Goal: Information Seeking & Learning: Learn about a topic

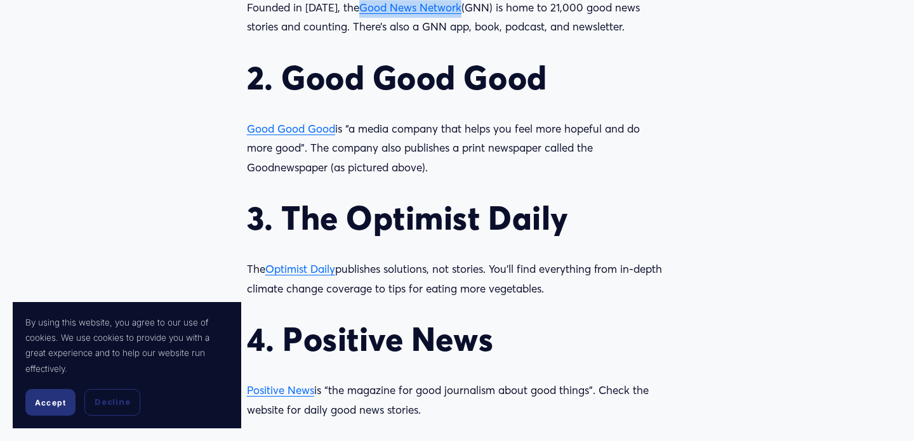
scroll to position [1413, 0]
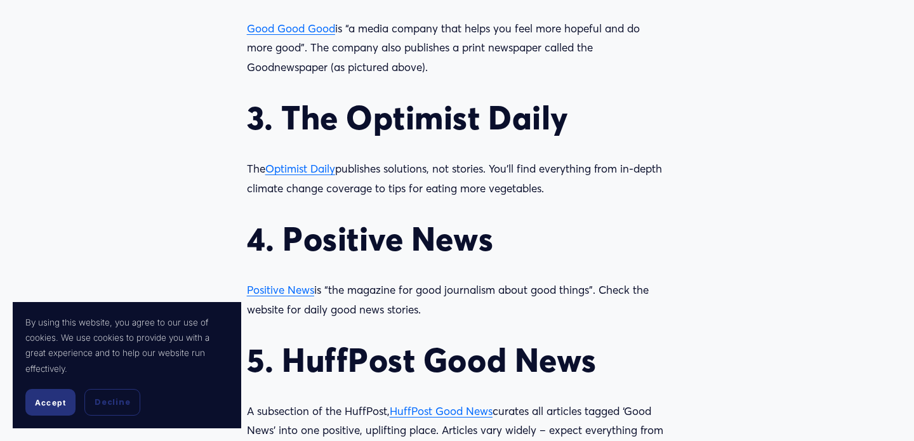
click at [413, 173] on p "The Optimist Daily publishes solutions, not stories. You’ll find everything fro…" at bounding box center [457, 178] width 420 height 39
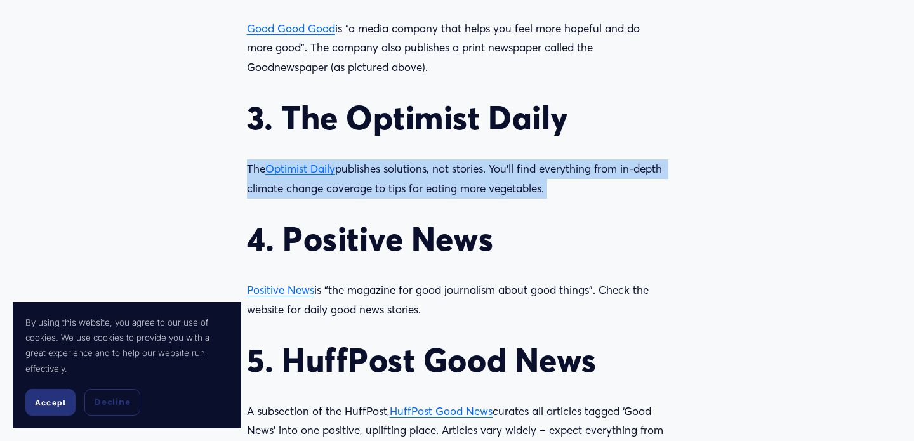
click at [399, 140] on div "There’s more good news in the world than you might think. Does the news make yo…" at bounding box center [457, 356] width 420 height 1396
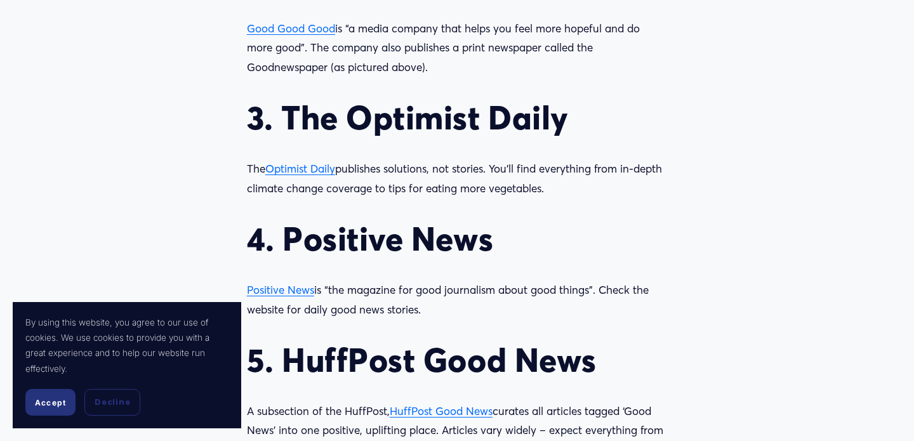
click at [390, 124] on h2 "3. The Optimist Daily" at bounding box center [457, 117] width 420 height 39
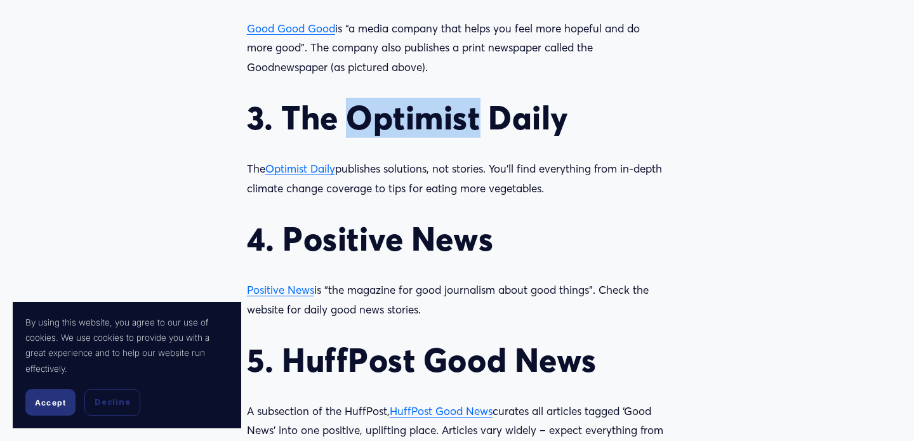
click at [390, 124] on h2 "3. The Optimist Daily" at bounding box center [457, 117] width 420 height 39
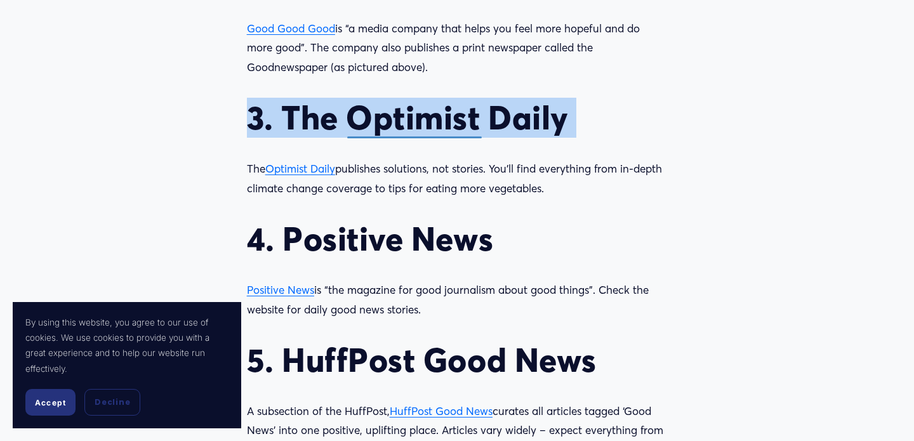
copy h2 "3. The Optimist Daily"
